Goal: Task Accomplishment & Management: Manage account settings

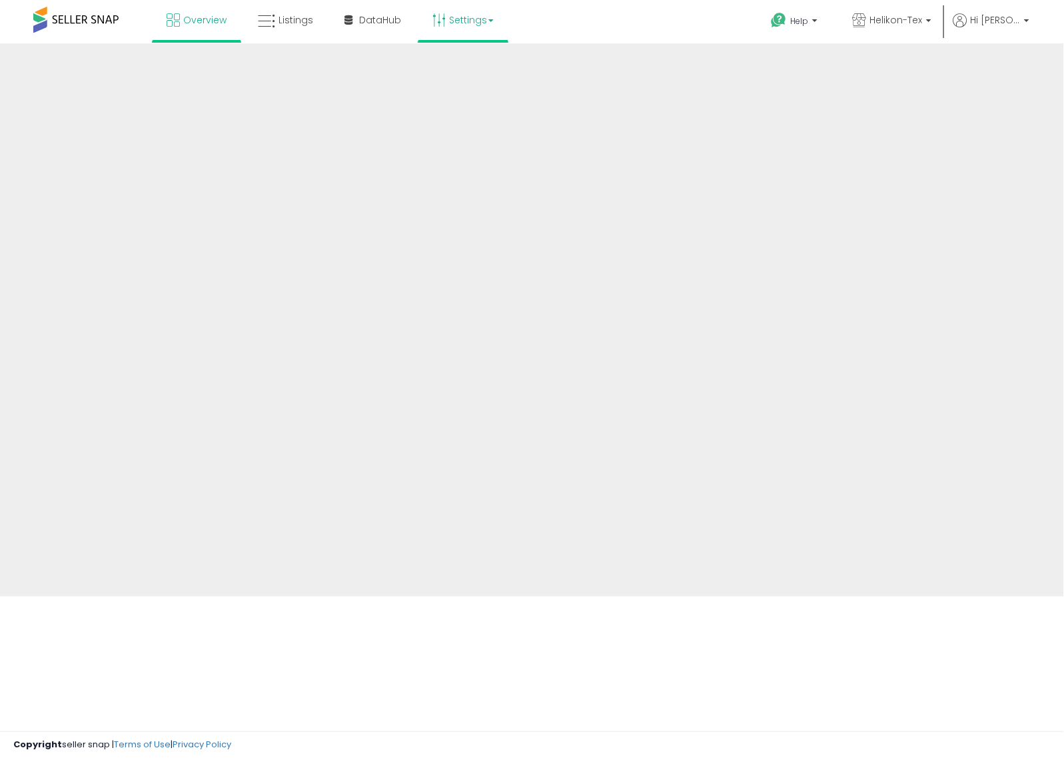
click at [461, 35] on link "Settings" at bounding box center [463, 20] width 81 height 40
click at [471, 28] on link "Settings" at bounding box center [463, 20] width 81 height 40
click at [467, 12] on link "Settings" at bounding box center [463, 20] width 81 height 40
click at [898, 20] on span "Helikon-Tex" at bounding box center [896, 19] width 53 height 13
click at [1000, 21] on span "Hi Keith" at bounding box center [995, 19] width 50 height 13
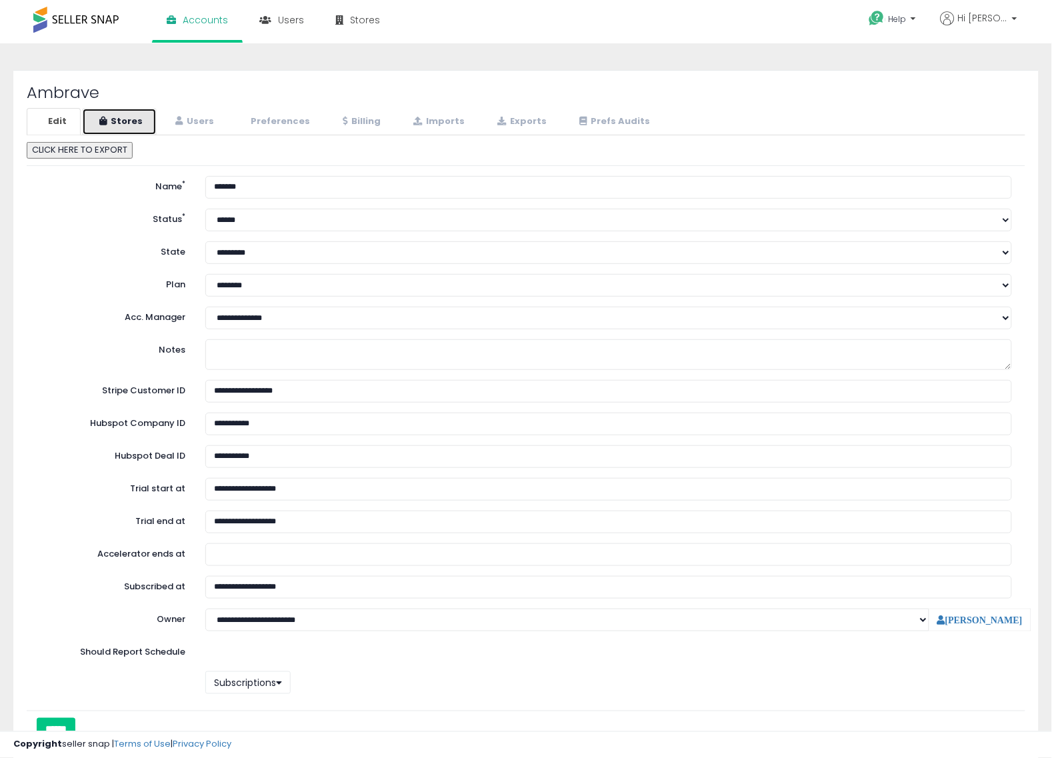
click at [132, 124] on link "Stores" at bounding box center [119, 121] width 75 height 27
click at [132, 122] on link "Stores" at bounding box center [119, 121] width 75 height 27
click at [195, 121] on link "Users" at bounding box center [193, 121] width 70 height 27
click at [1007, 17] on span "Hi Adam" at bounding box center [983, 17] width 50 height 13
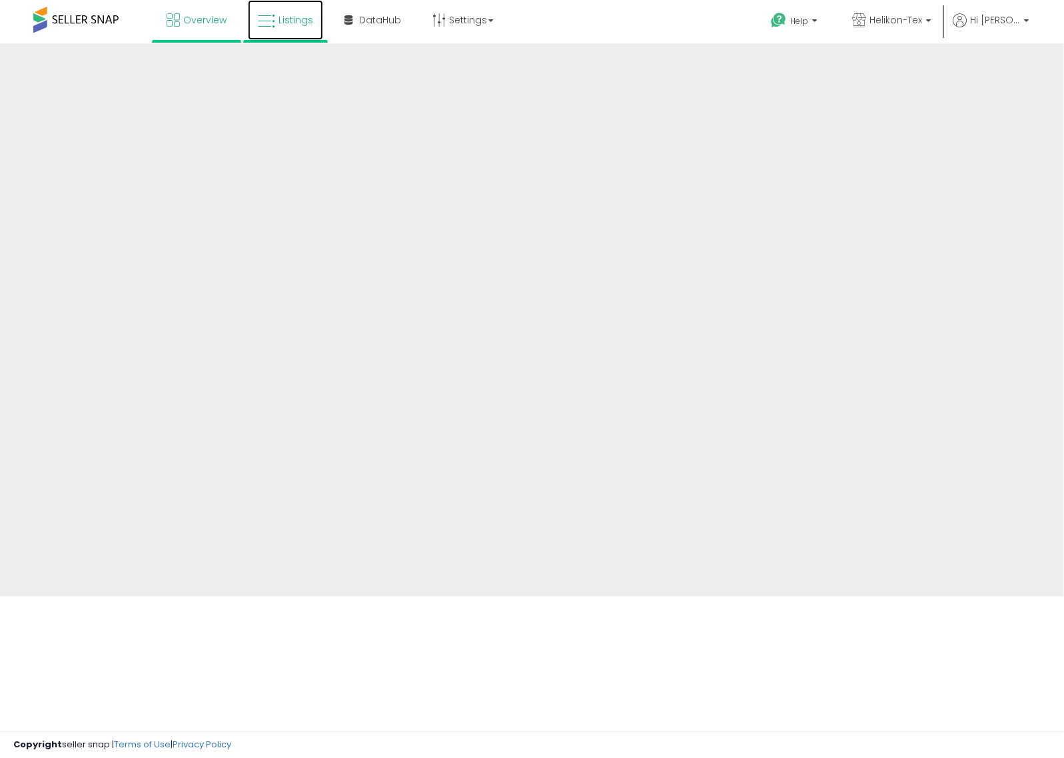
click at [309, 17] on span "Listings" at bounding box center [296, 19] width 35 height 13
click at [469, 22] on link "Settings" at bounding box center [463, 20] width 81 height 40
click at [375, 24] on span "DataHub" at bounding box center [380, 19] width 42 height 13
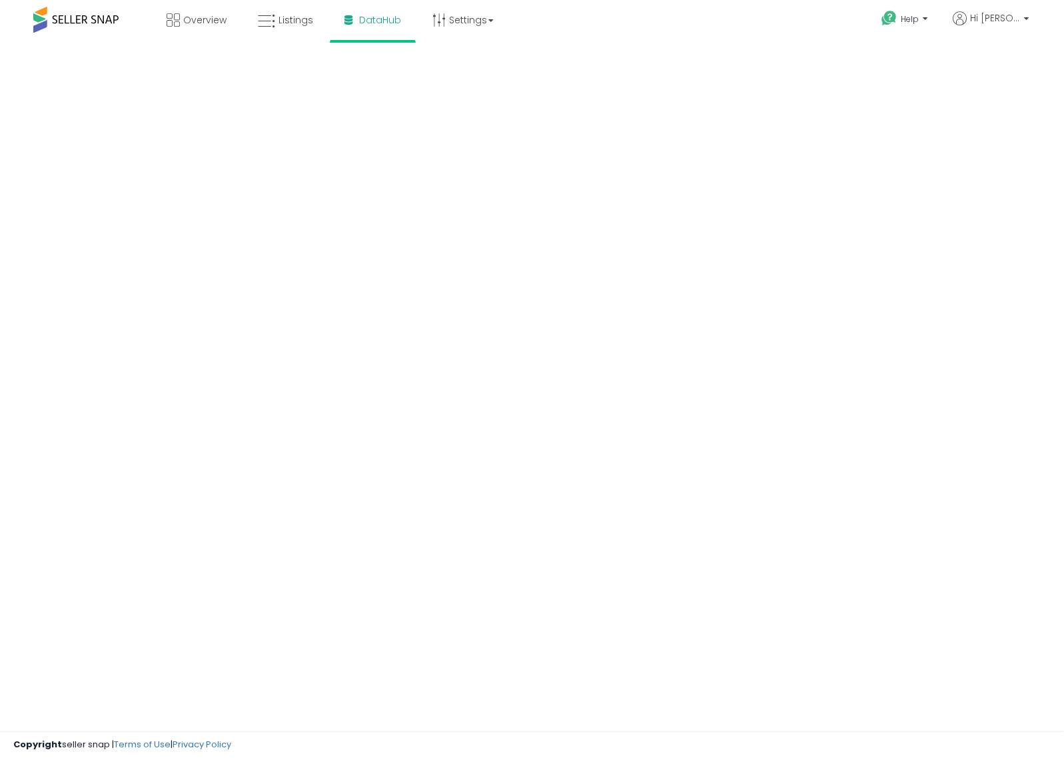
click at [407, 717] on body "Overview Listings DataHub" at bounding box center [532, 379] width 1064 height 758
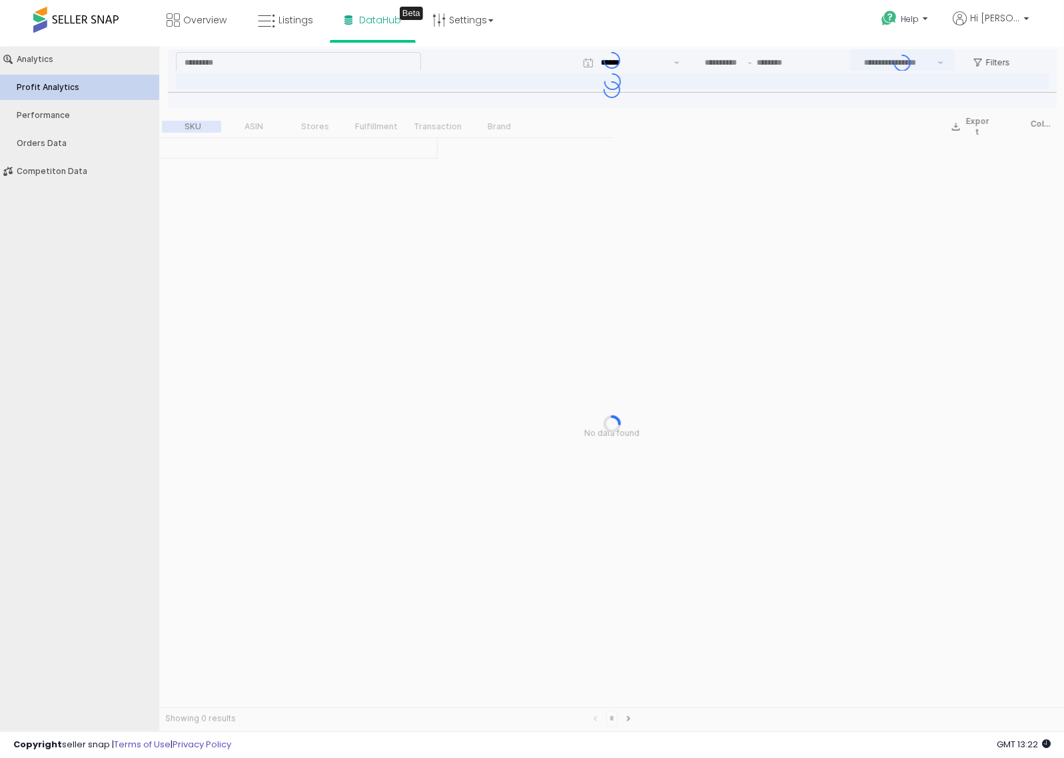
type input "***"
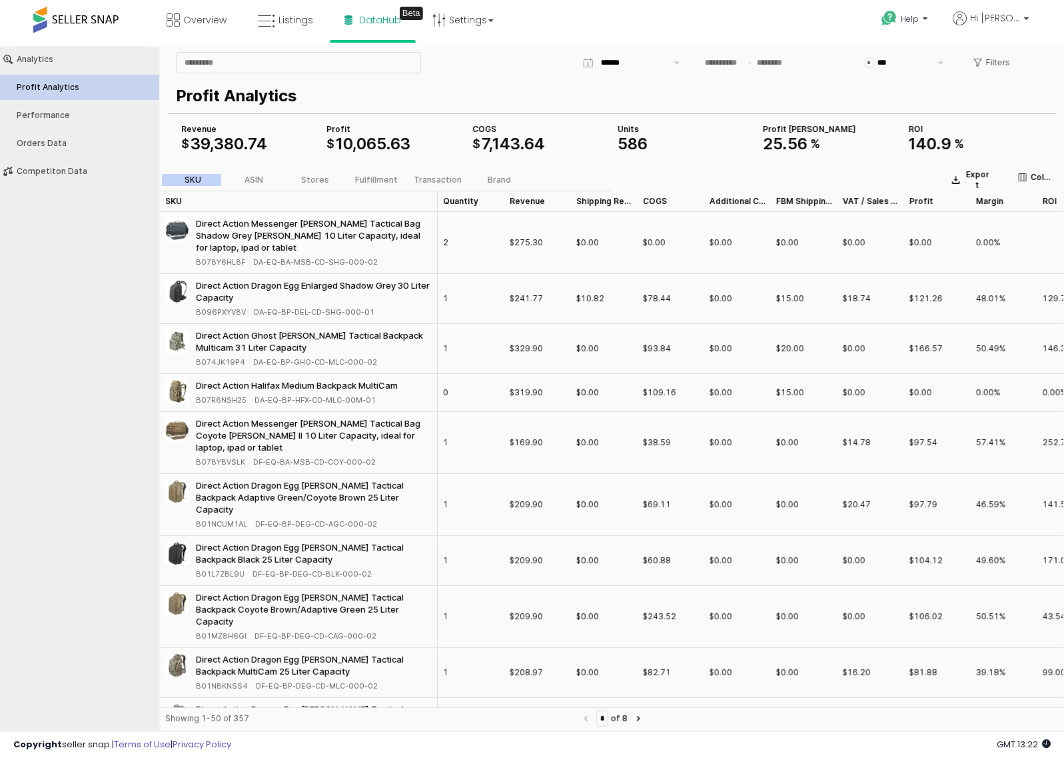
drag, startPoint x: 778, startPoint y: 13, endPoint x: 776, endPoint y: 21, distance: 8.2
click at [778, 17] on div "Help Contact Support Search Knowledge Hub Request a Feature Hi Keith" at bounding box center [868, 28] width 352 height 57
click at [297, 23] on span "Listings" at bounding box center [296, 19] width 35 height 13
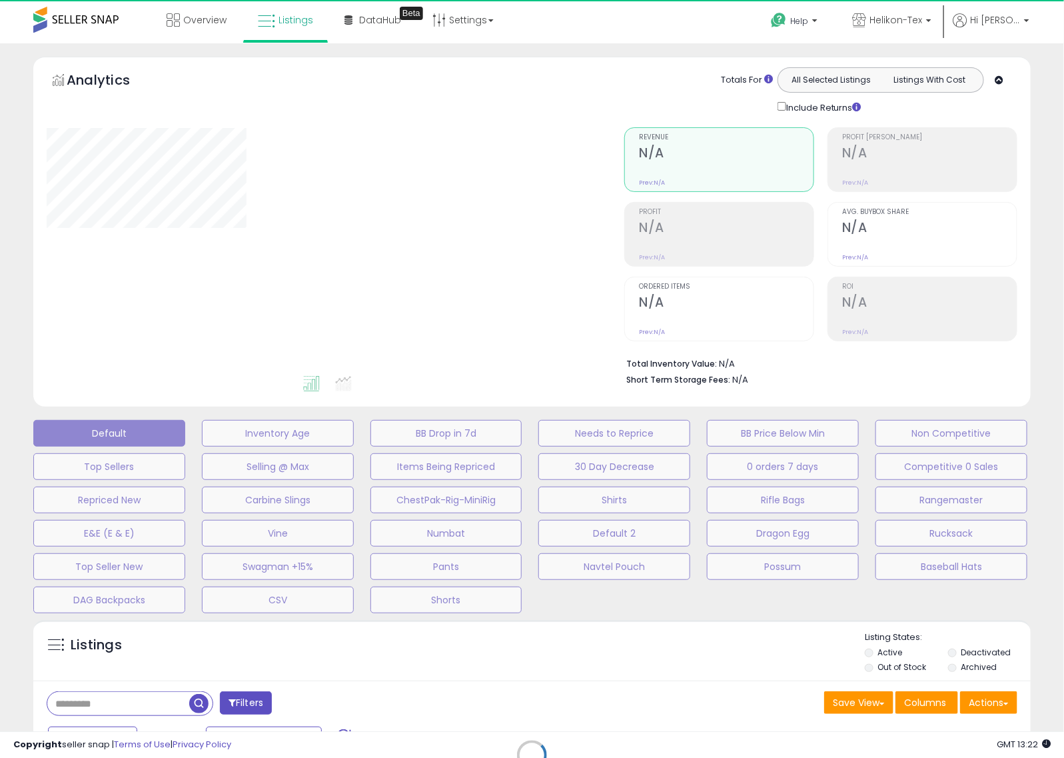
type input "*****"
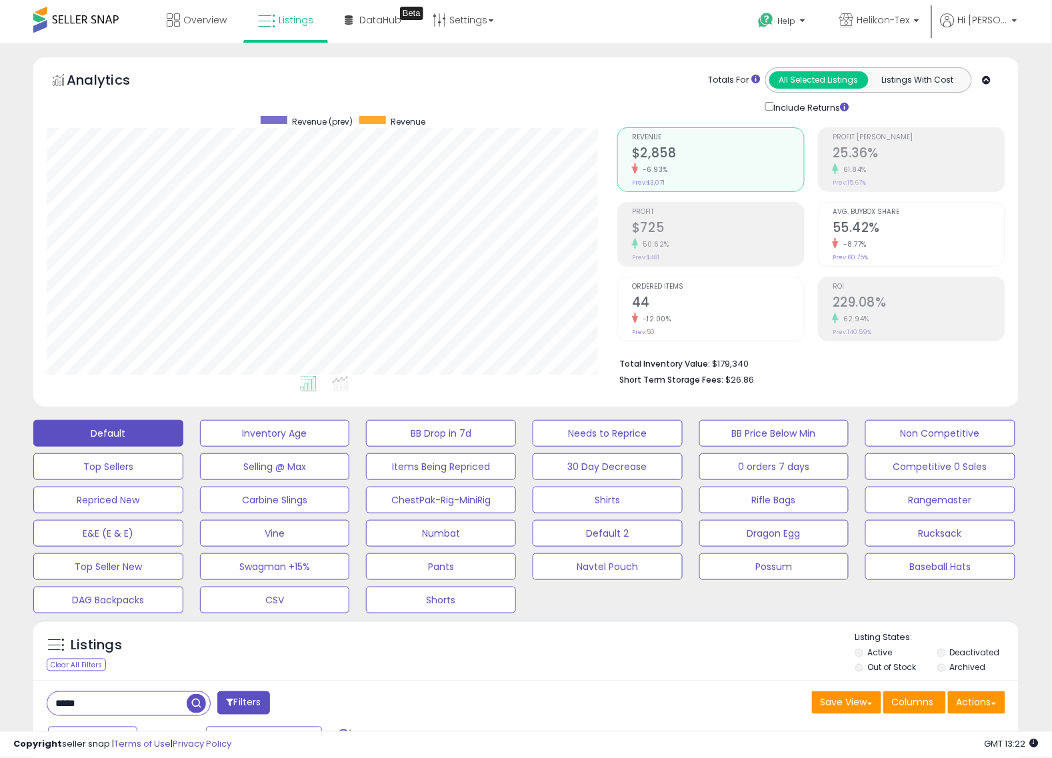
scroll to position [273, 571]
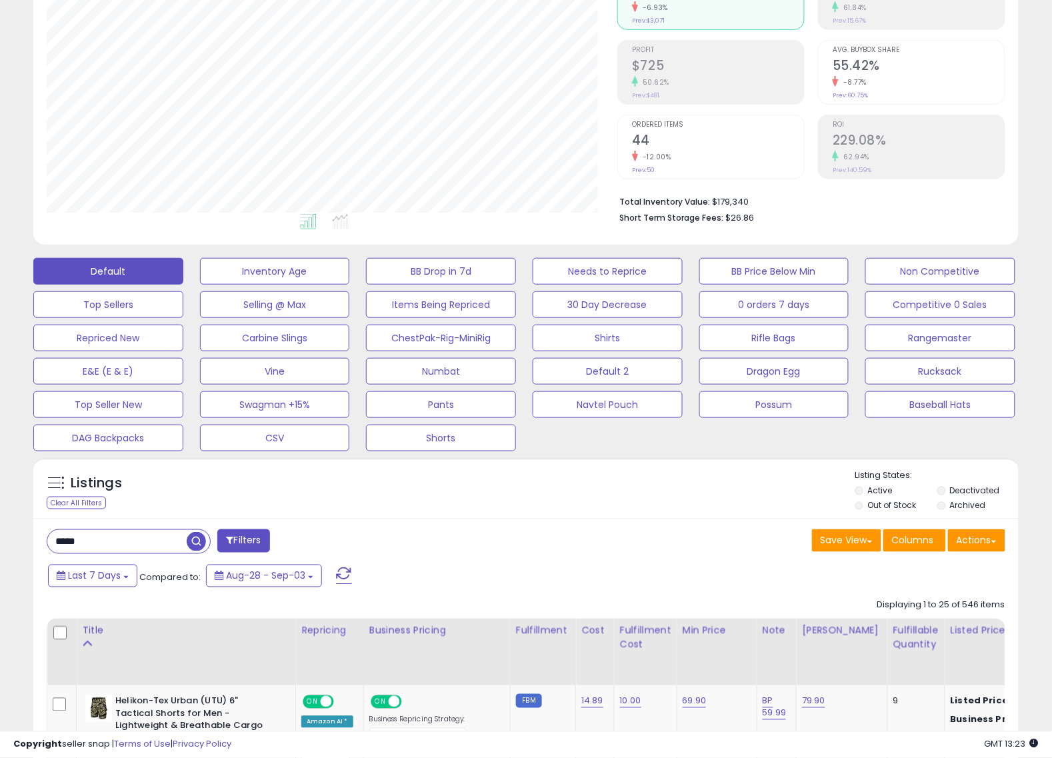
scroll to position [167, 0]
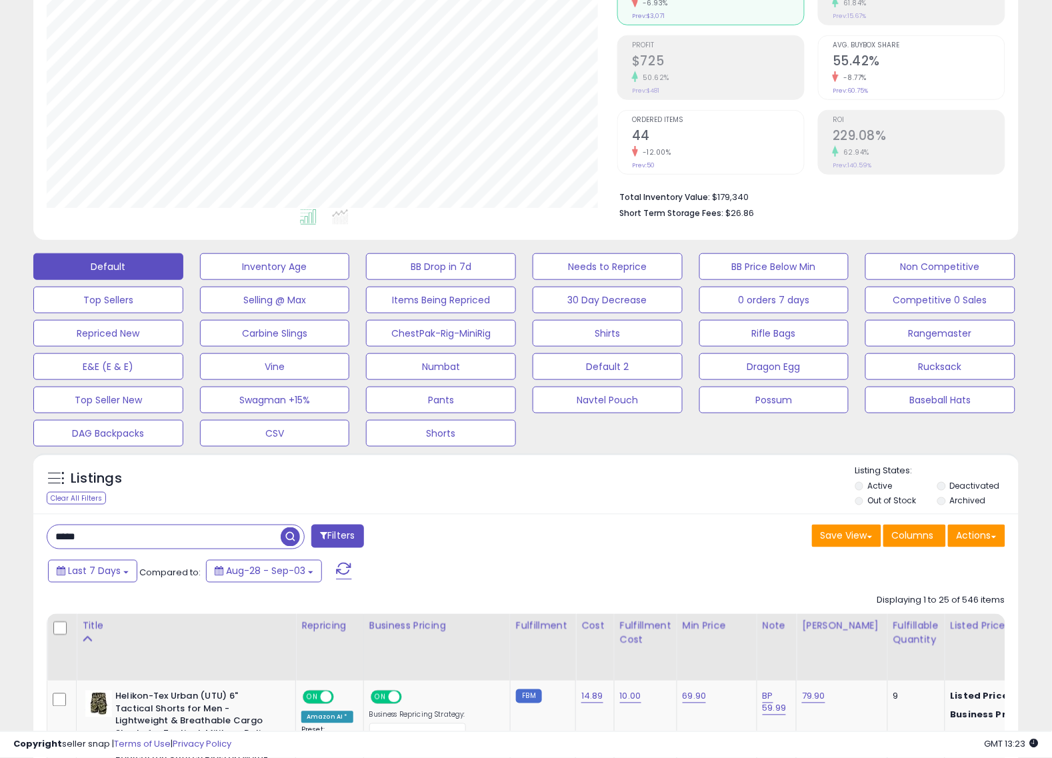
drag, startPoint x: 149, startPoint y: 535, endPoint x: -69, endPoint y: 536, distance: 217.9
click at [0, 536] on html "Unable to login Retrieving listings data.. has not yet accepted the Terms of Us…" at bounding box center [526, 212] width 1052 height 758
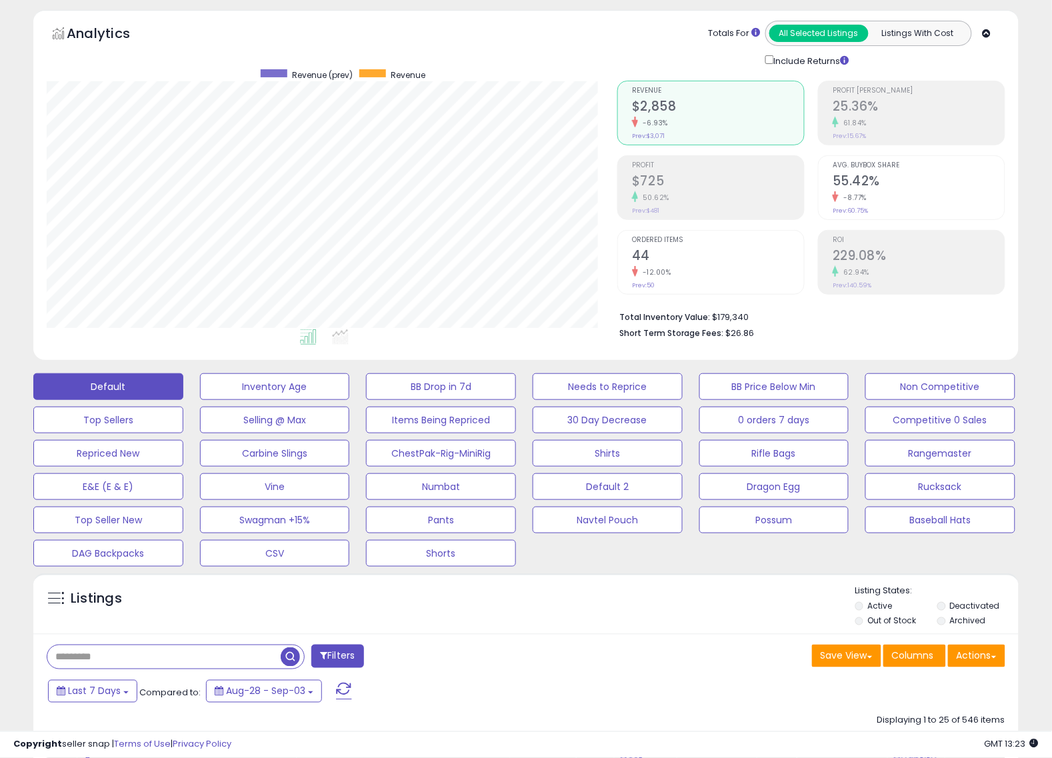
scroll to position [0, 0]
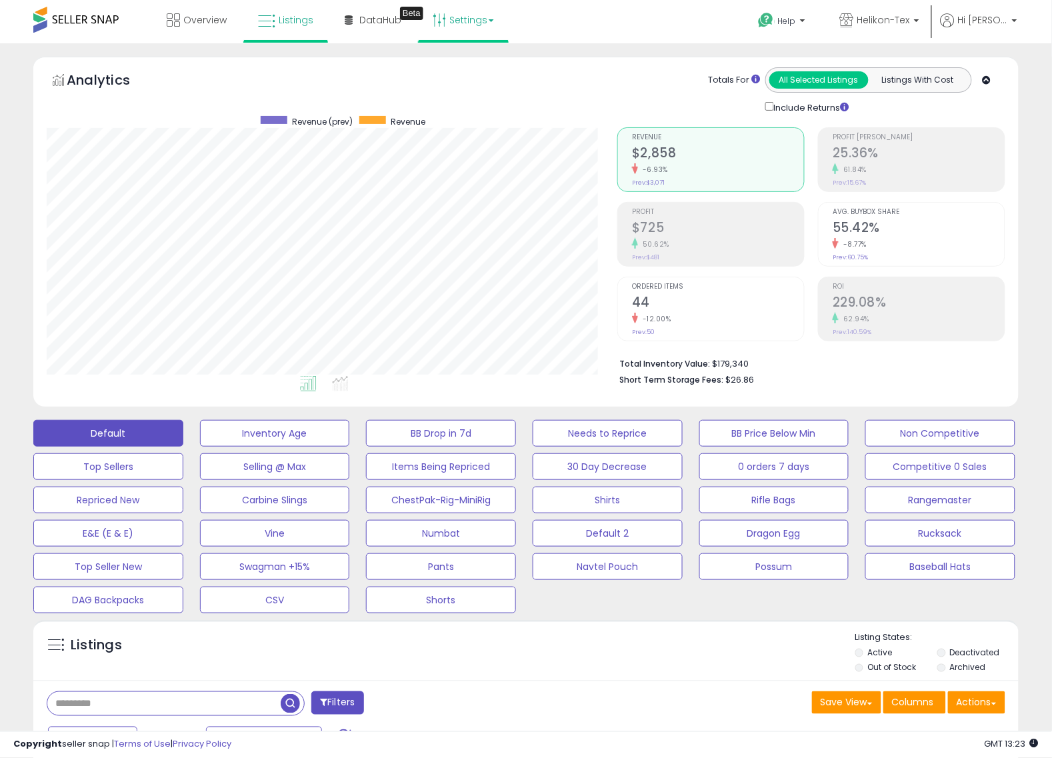
click at [492, 25] on link "Settings" at bounding box center [463, 20] width 81 height 40
click at [474, 61] on link "Store settings" at bounding box center [465, 67] width 60 height 13
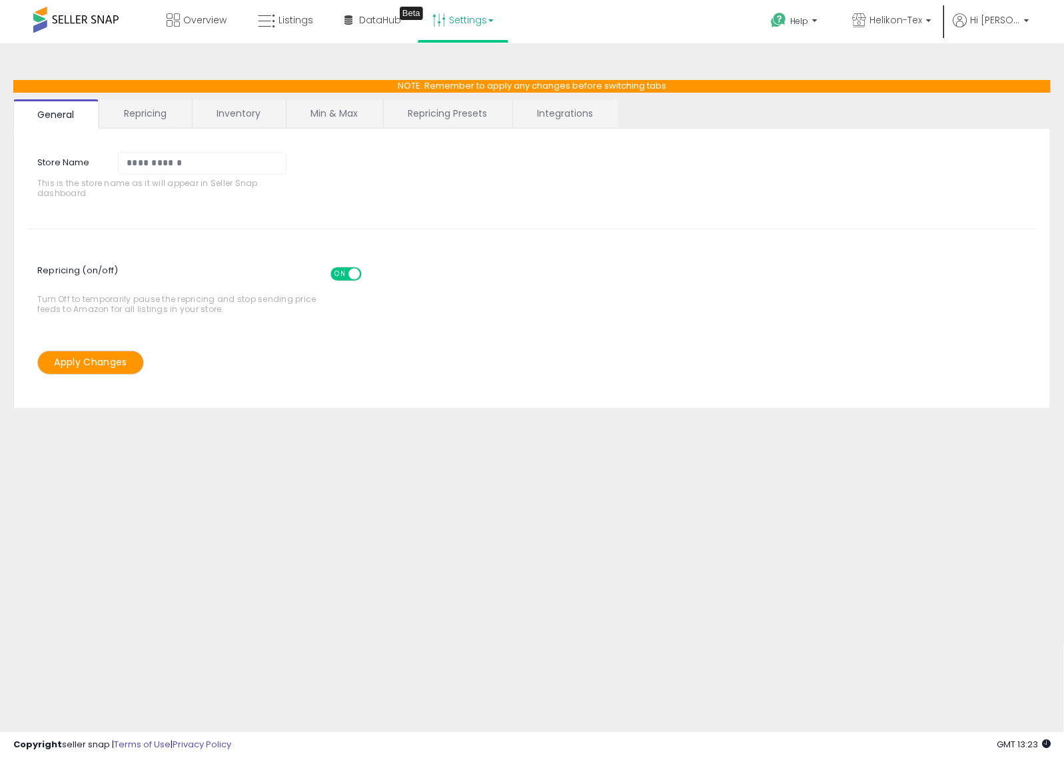
click at [469, 120] on link "Repricing Presets" at bounding box center [447, 113] width 127 height 28
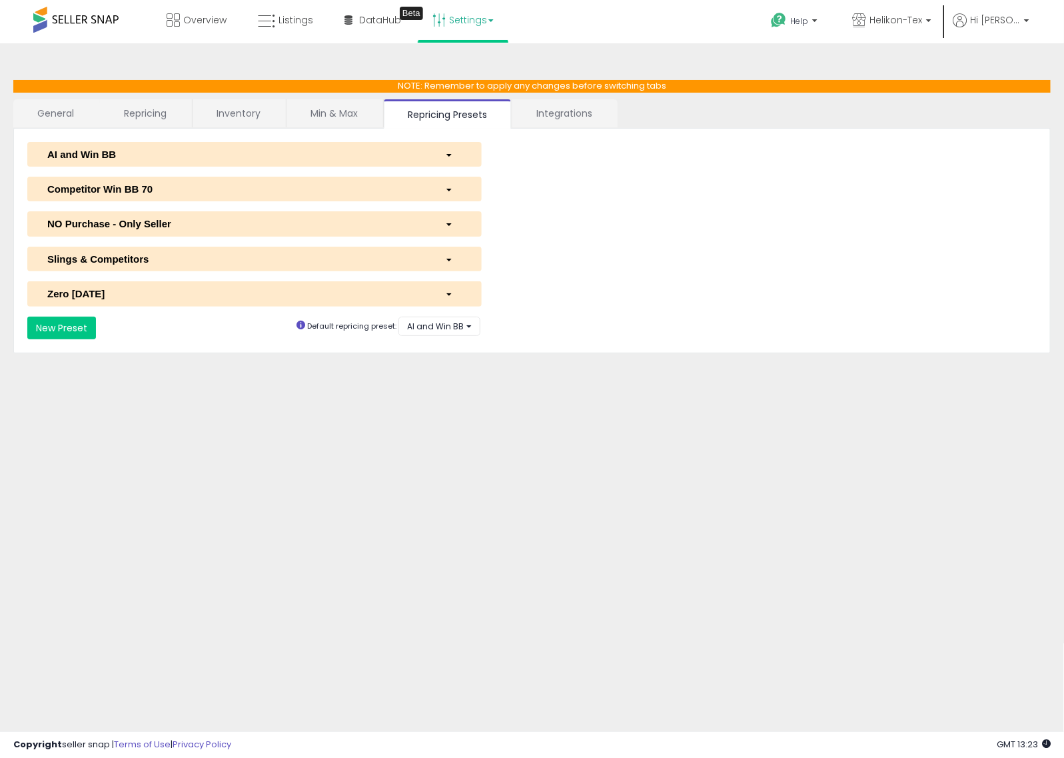
click at [151, 147] on div "AI and Win BB" at bounding box center [236, 154] width 398 height 14
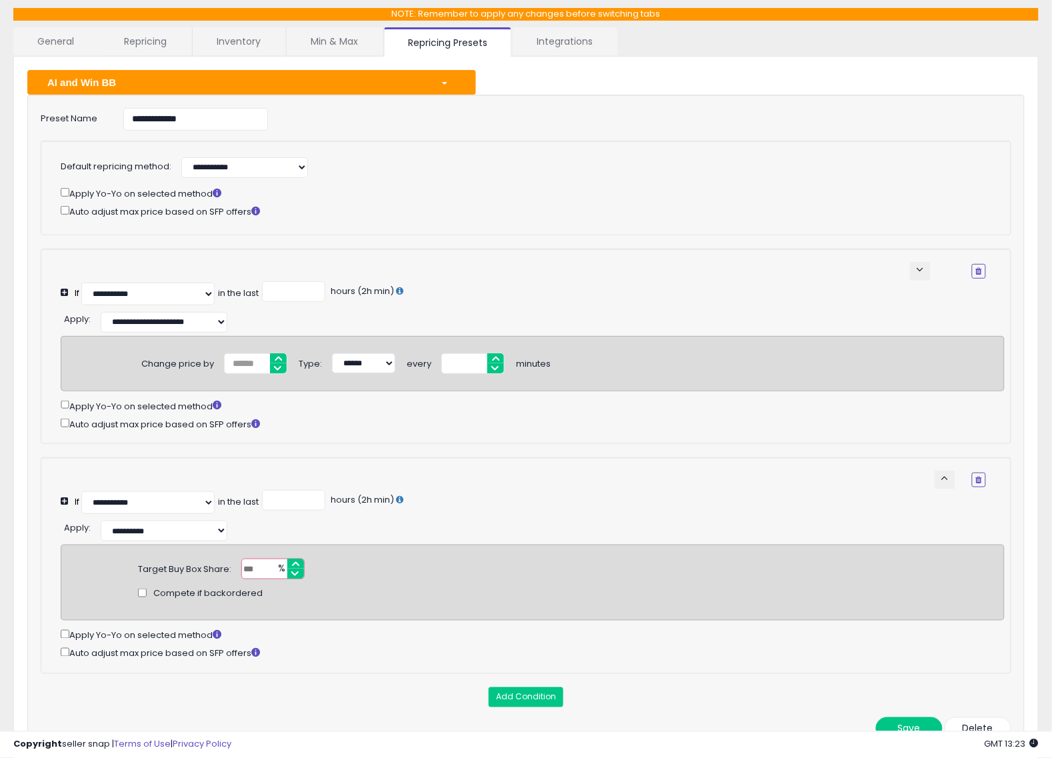
scroll to position [83, 0]
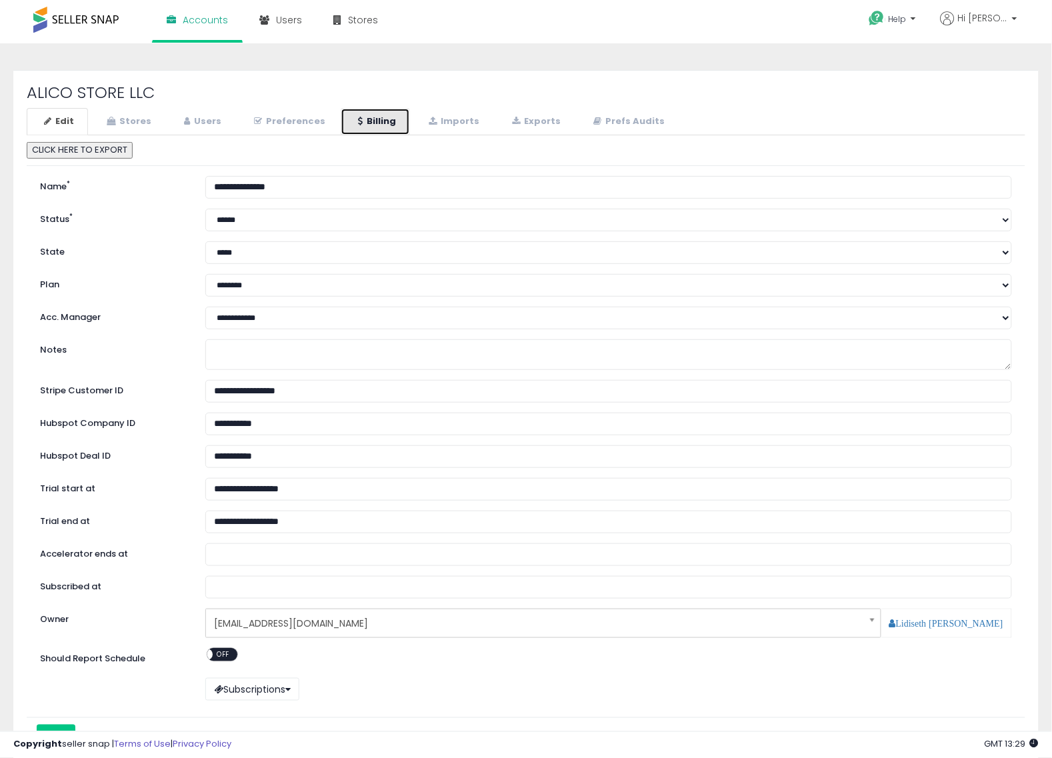
click at [403, 128] on link "Billing" at bounding box center [375, 121] width 69 height 27
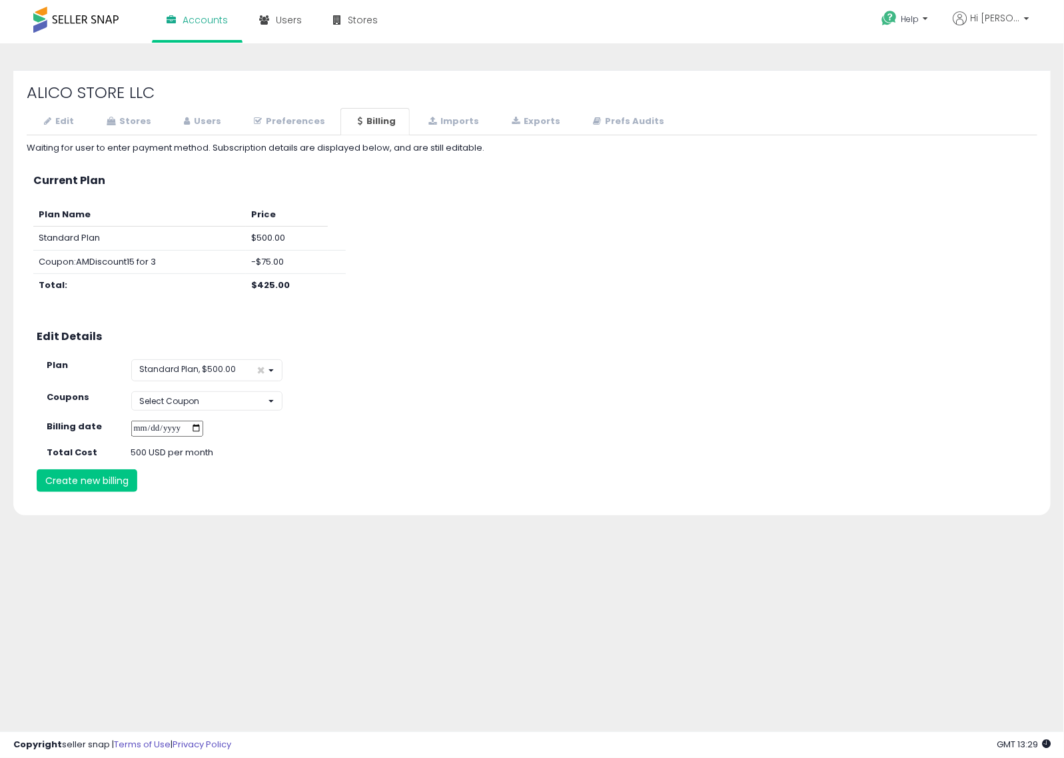
click at [265, 650] on body "Unable to login Retrieving listings data.. has not yet accepted the Terms of Us…" at bounding box center [532, 379] width 1064 height 758
click at [144, 124] on link "Stores" at bounding box center [127, 121] width 76 height 27
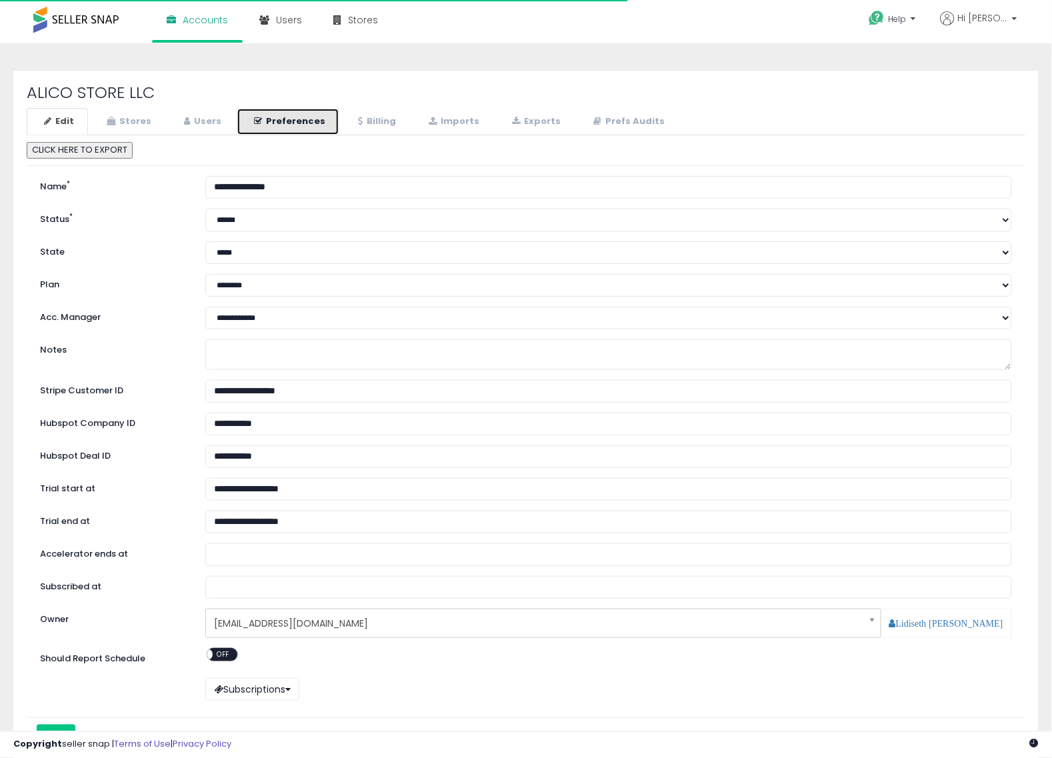
click at [249, 121] on link "Preferences" at bounding box center [288, 121] width 103 height 27
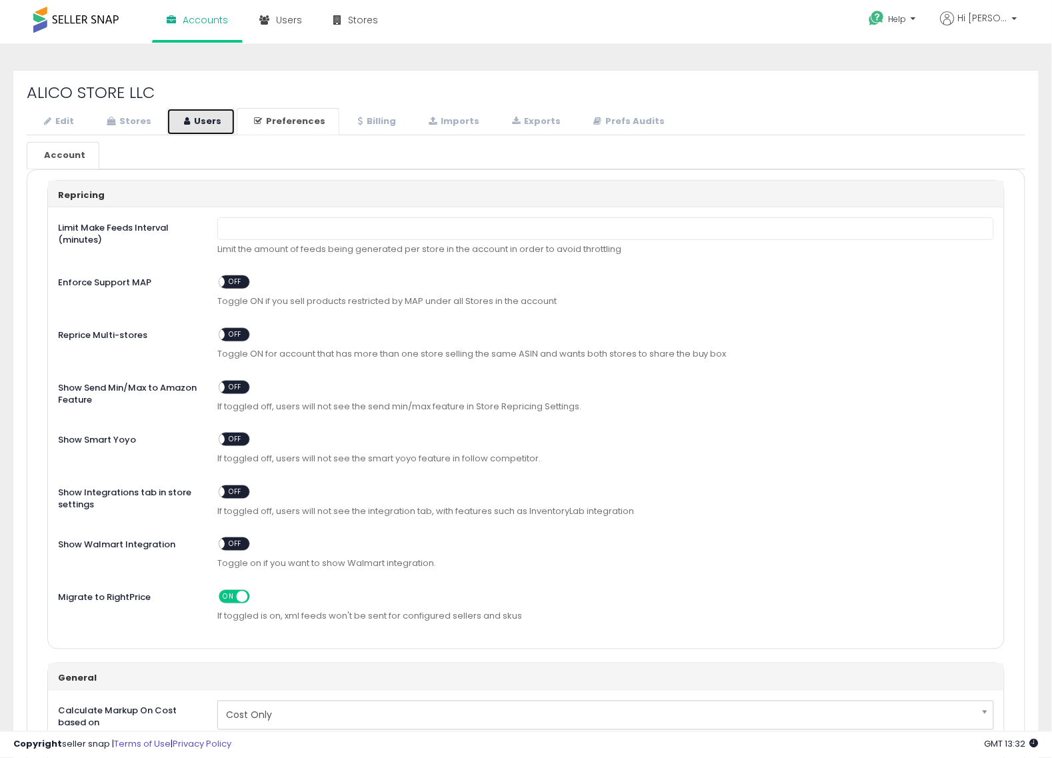
click at [199, 132] on link "Users" at bounding box center [201, 121] width 69 height 27
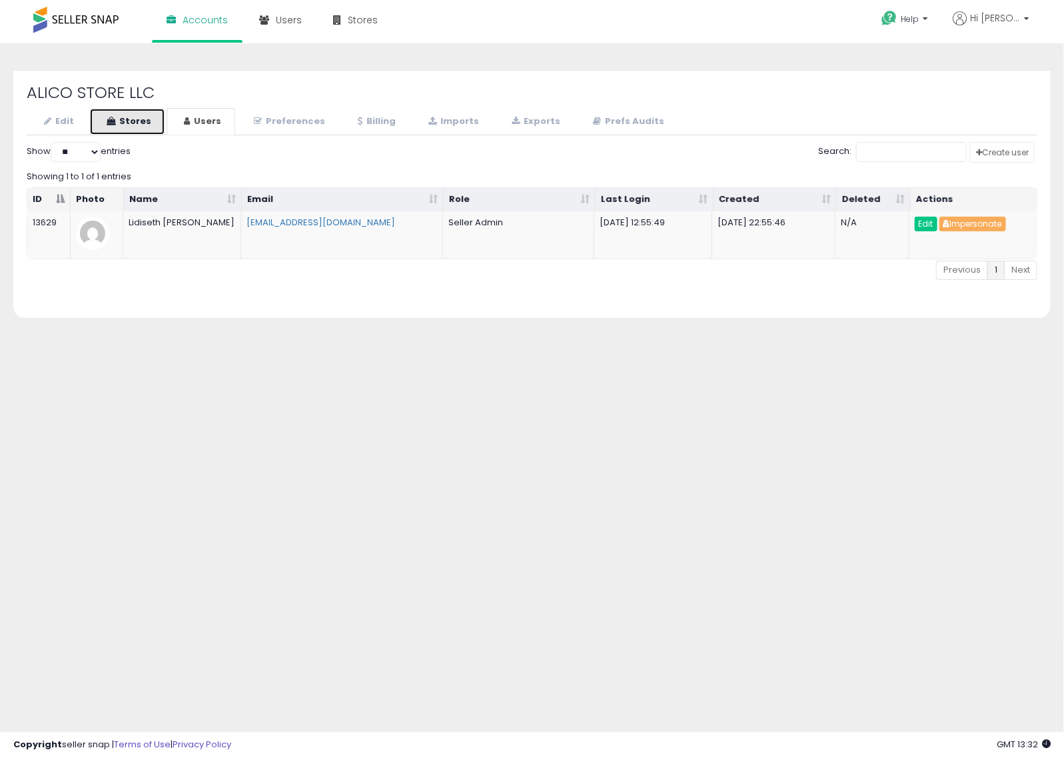
click at [128, 127] on link "Stores" at bounding box center [127, 121] width 76 height 27
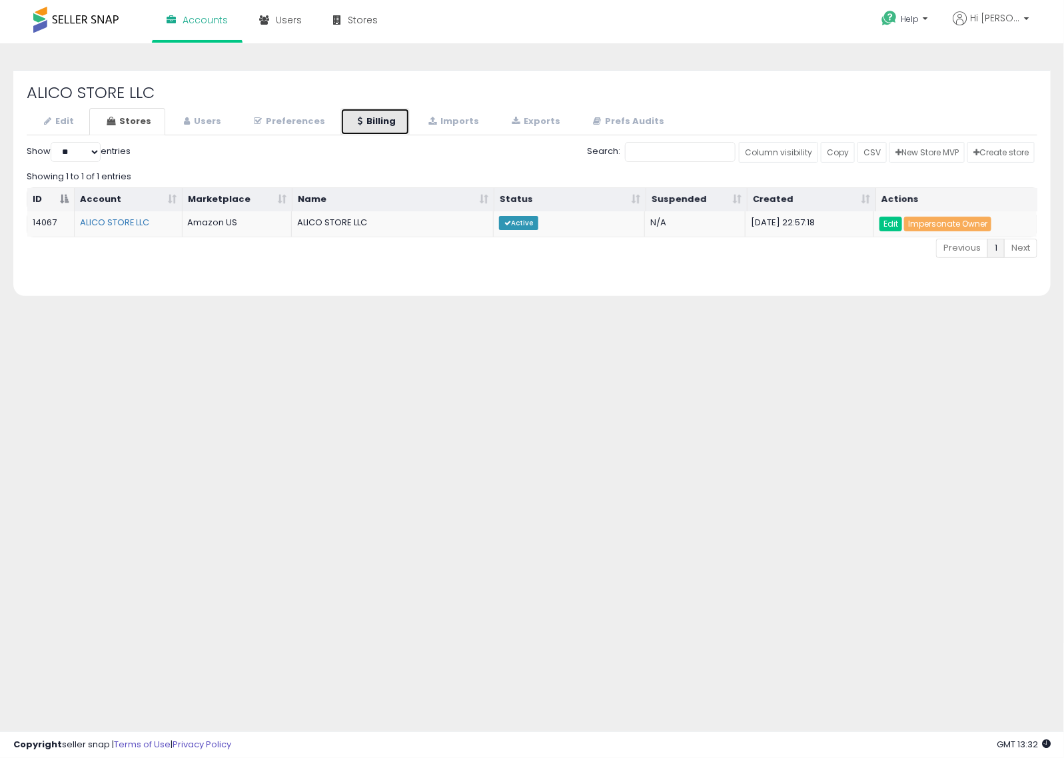
click at [367, 131] on link "Billing" at bounding box center [375, 121] width 69 height 27
